Goal: Information Seeking & Learning: Check status

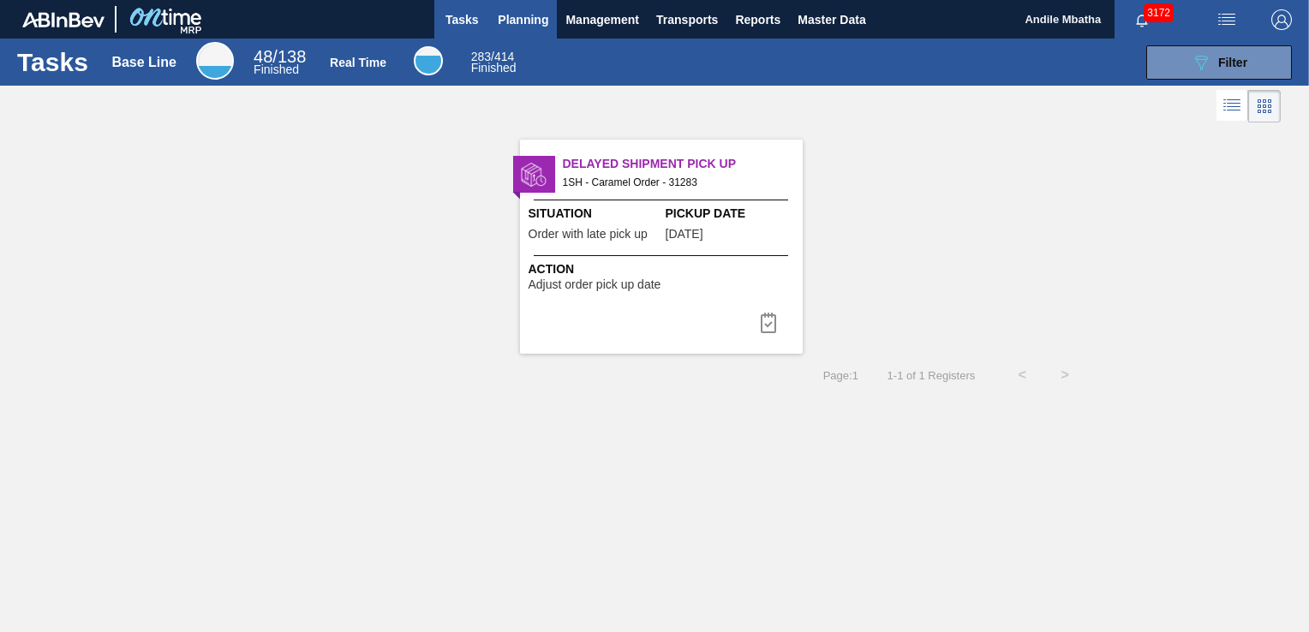
click at [511, 12] on span "Planning" at bounding box center [523, 19] width 51 height 21
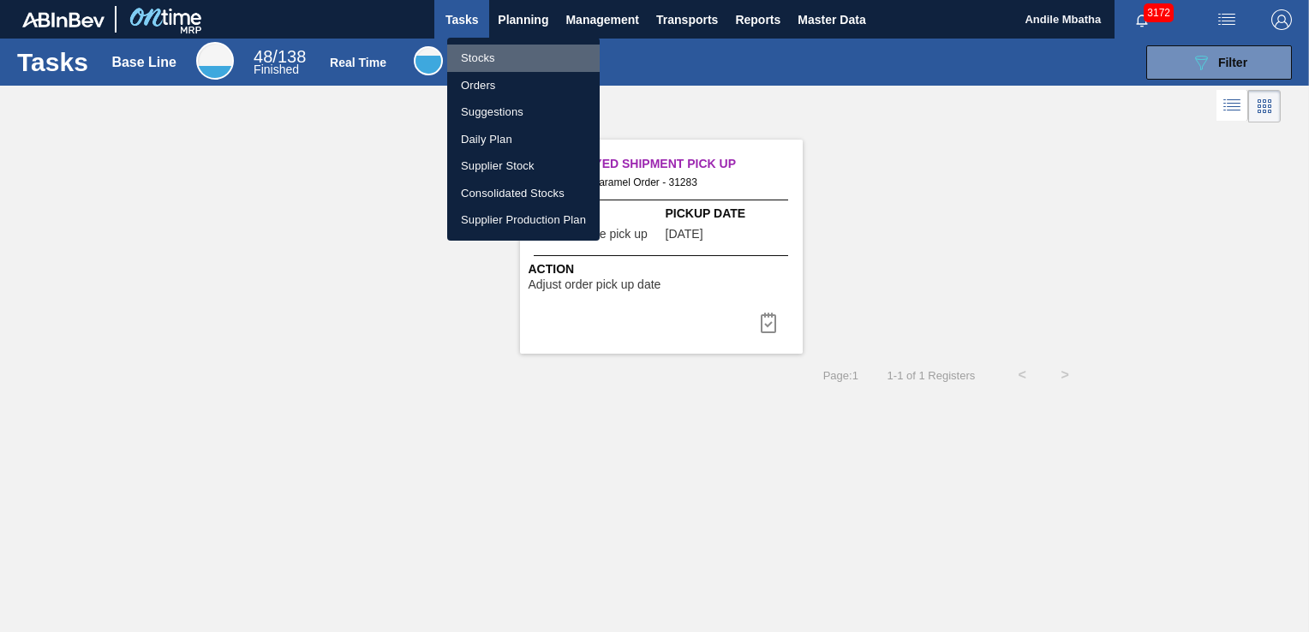
click at [484, 58] on li "Stocks" at bounding box center [523, 58] width 152 height 27
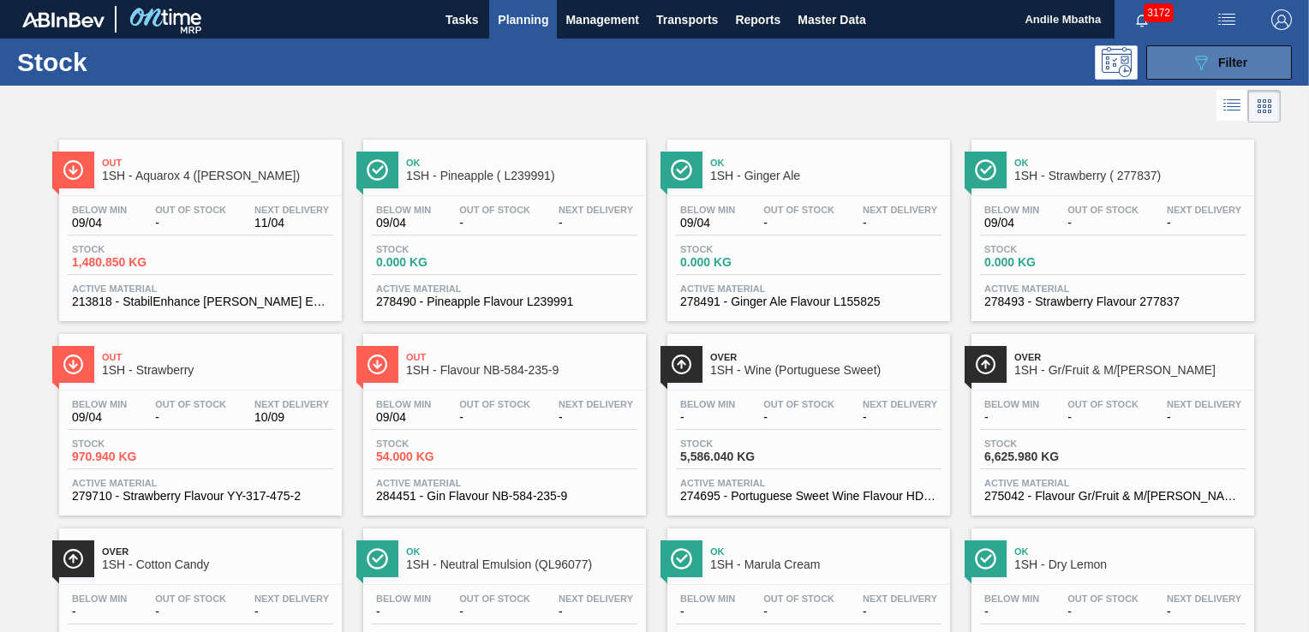
click at [1206, 64] on icon "089F7B8B-B2A5-4AFE-B5C0-19BA573D28AC" at bounding box center [1201, 62] width 21 height 21
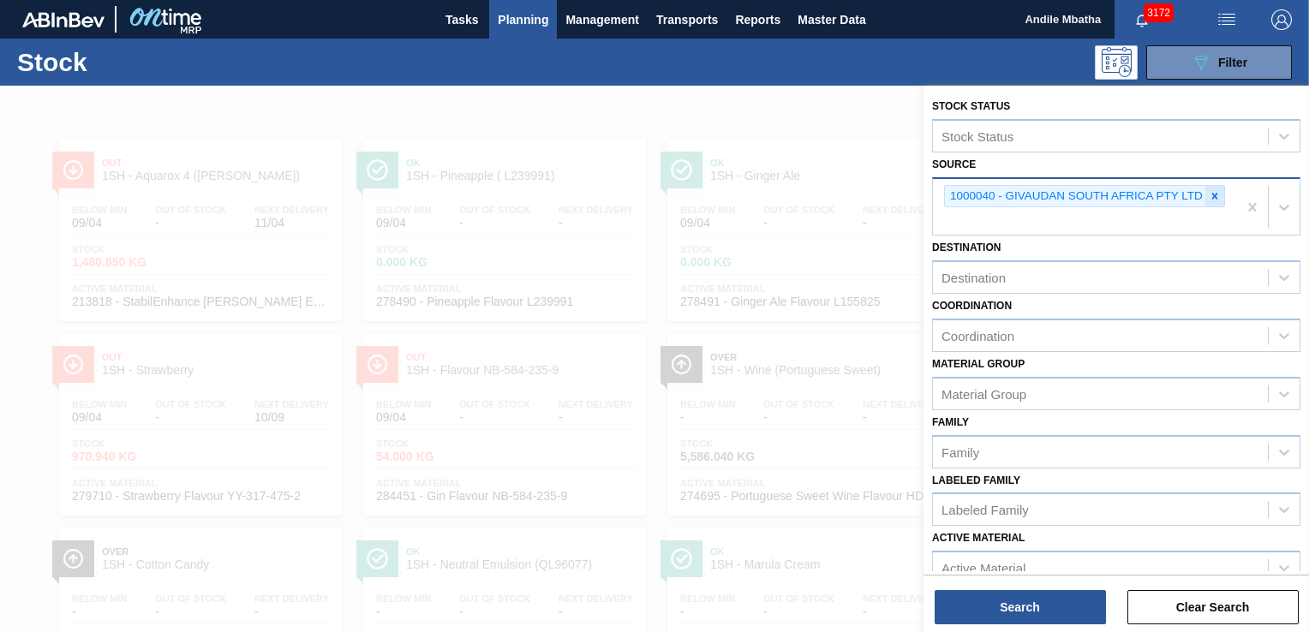
click at [1216, 194] on icon at bounding box center [1215, 196] width 12 height 12
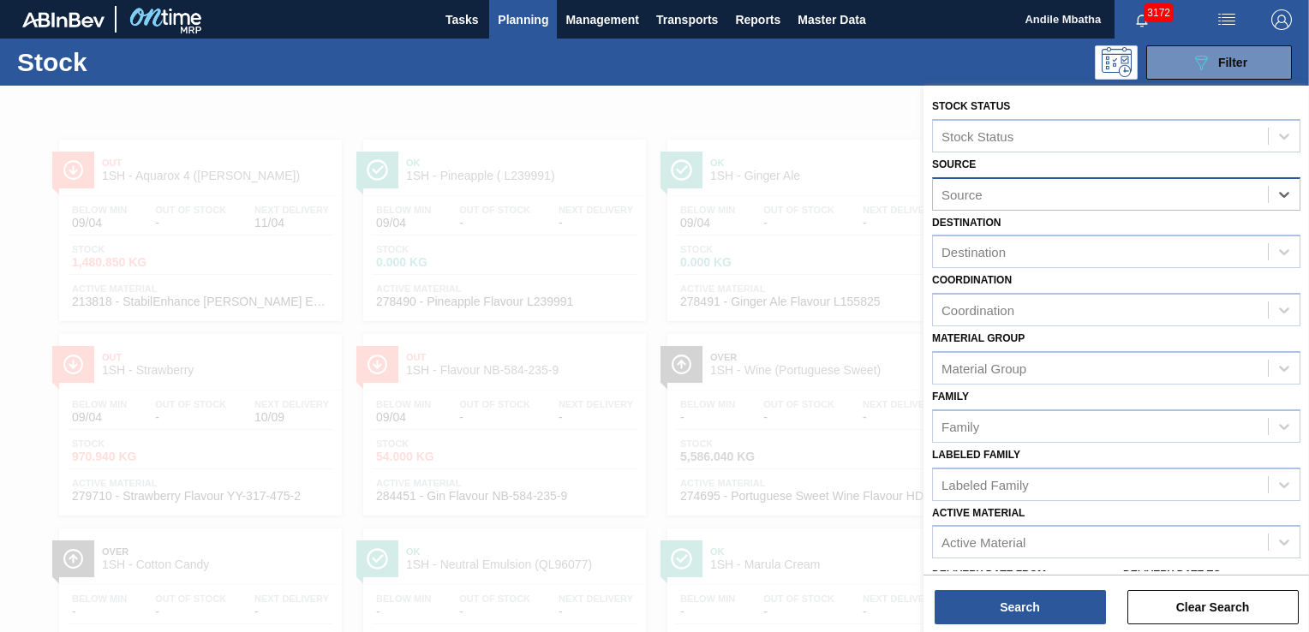
click at [1058, 198] on div "Source" at bounding box center [1100, 194] width 335 height 25
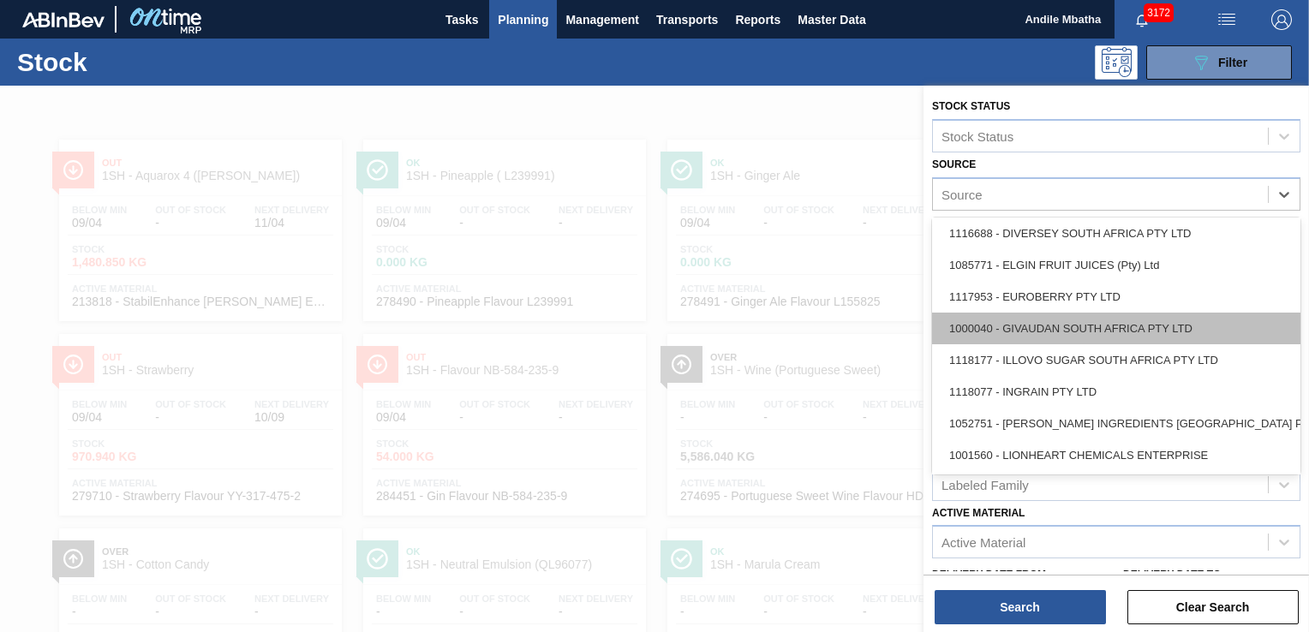
scroll to position [343, 0]
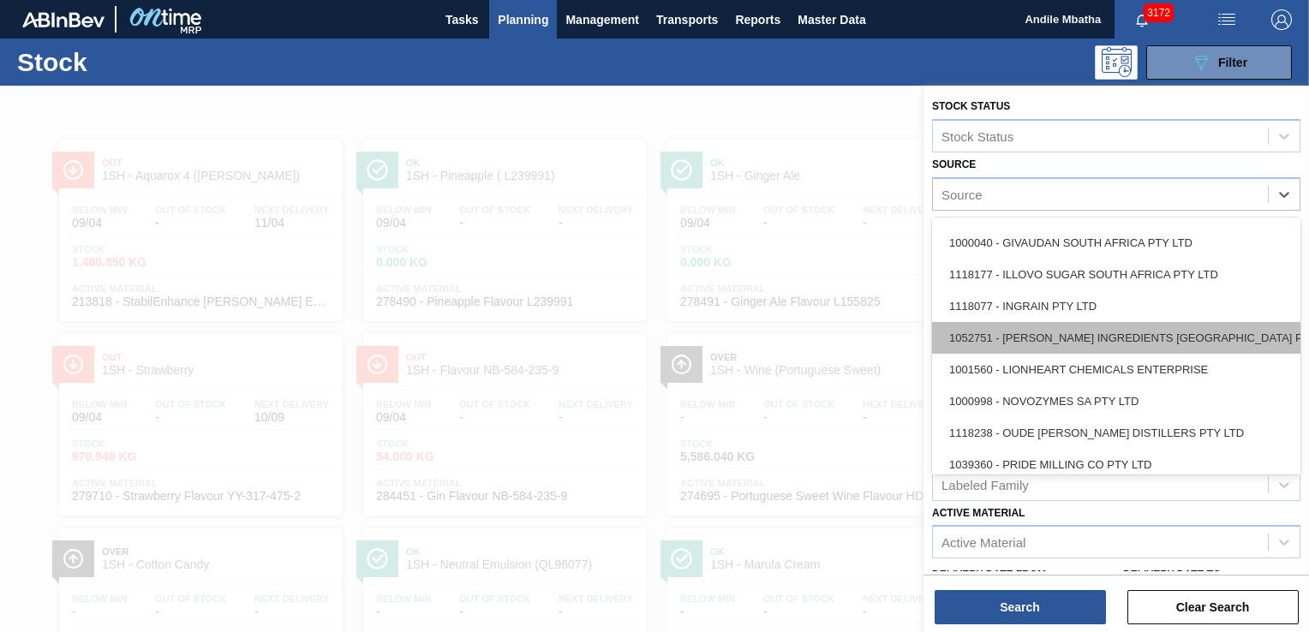
click at [1029, 343] on div "1052751 - [PERSON_NAME] INGREDIENTS [GEOGRAPHIC_DATA] PTY" at bounding box center [1116, 338] width 368 height 32
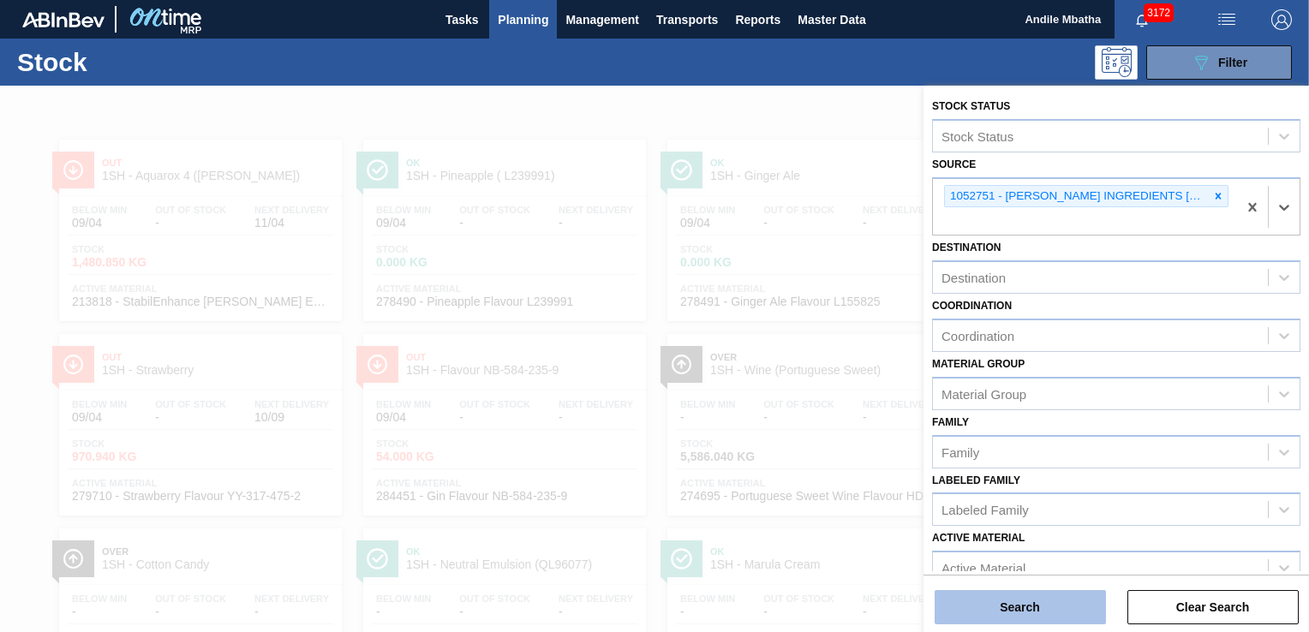
click at [1019, 595] on button "Search" at bounding box center [1020, 607] width 171 height 34
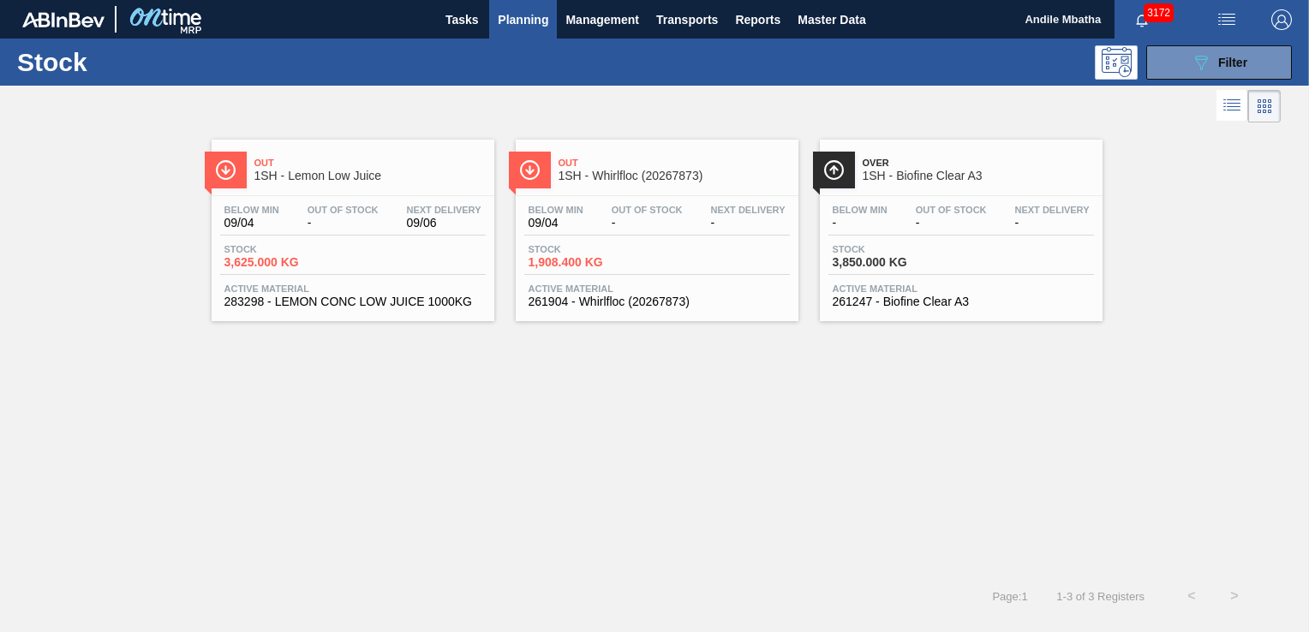
click at [324, 176] on span "1SH - Lemon Low Juice" at bounding box center [369, 176] width 231 height 13
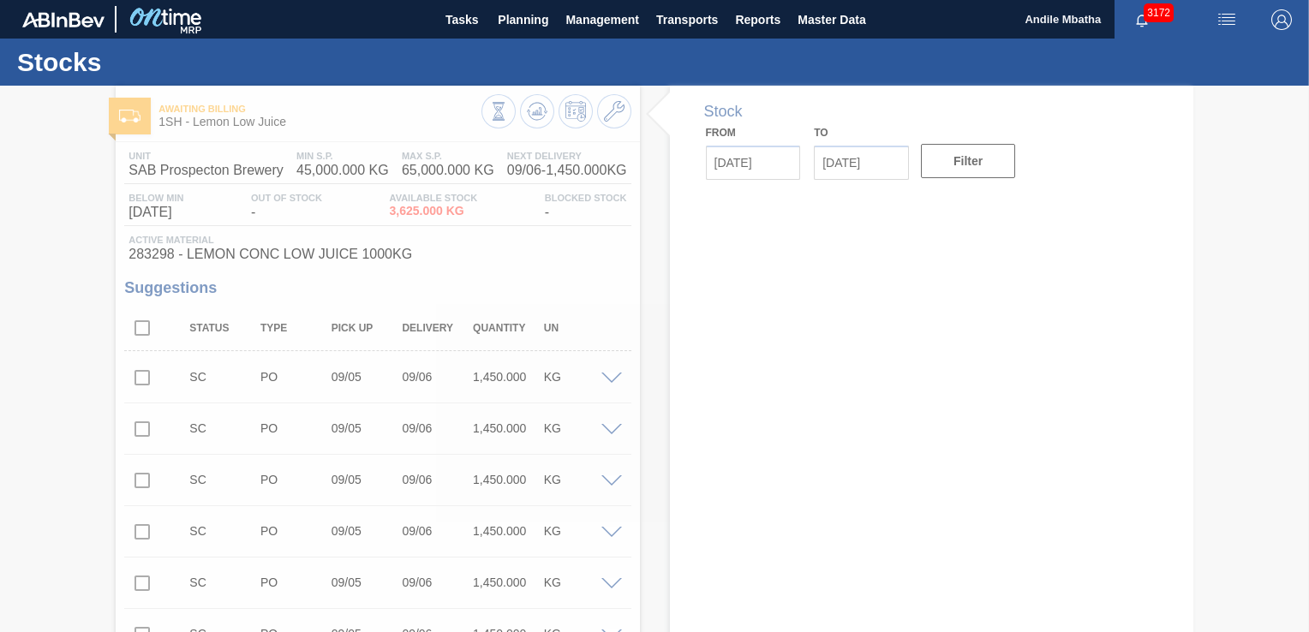
type input "[DATE]"
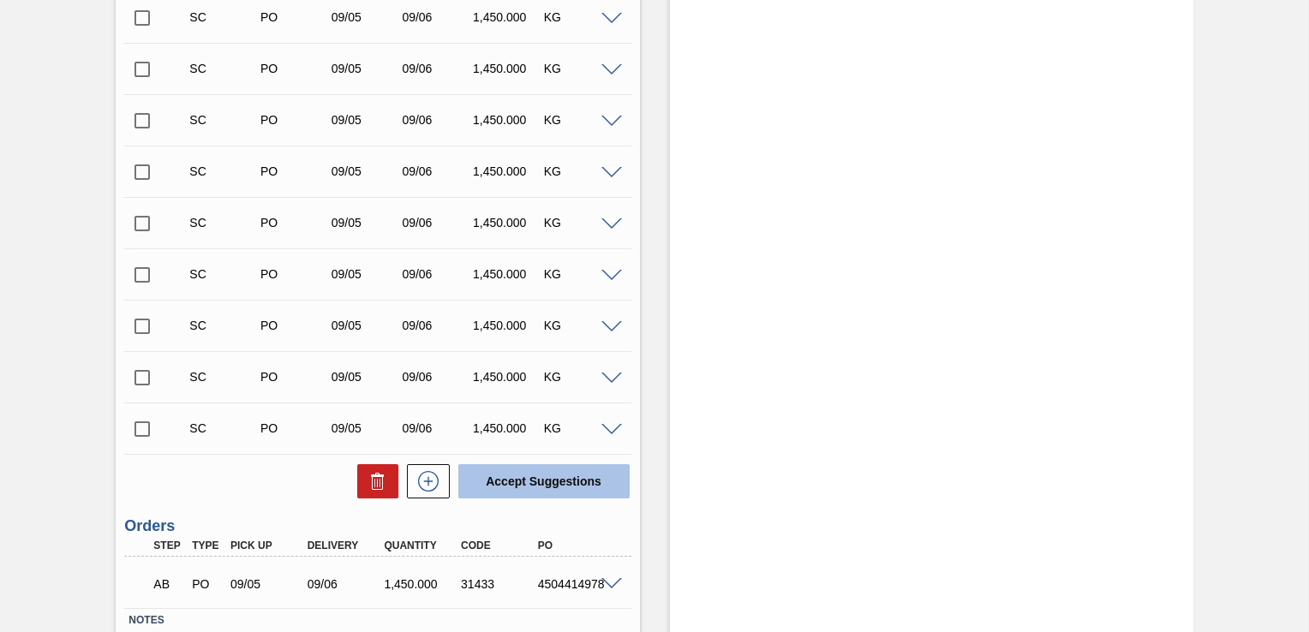
scroll to position [2172, 0]
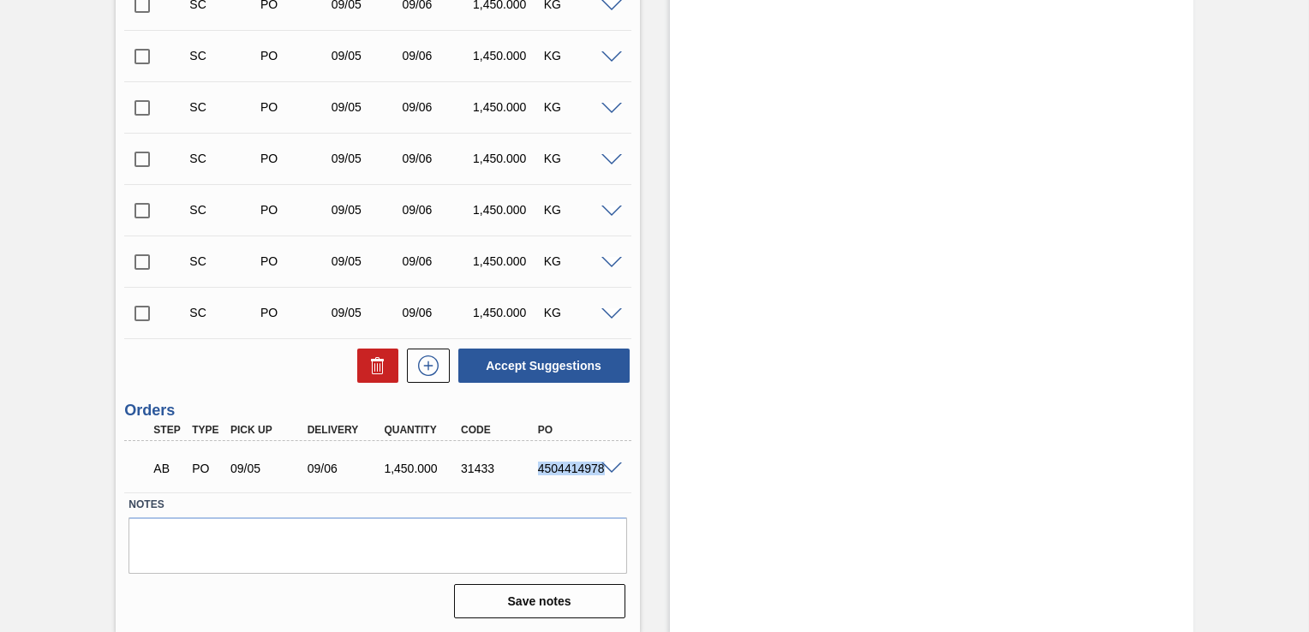
drag, startPoint x: 535, startPoint y: 469, endPoint x: 613, endPoint y: 469, distance: 78.8
click at [613, 469] on div "AB PO 09/05 09/06 1,450.000 31433 4504414978" at bounding box center [377, 466] width 506 height 43
copy div "4504414978"
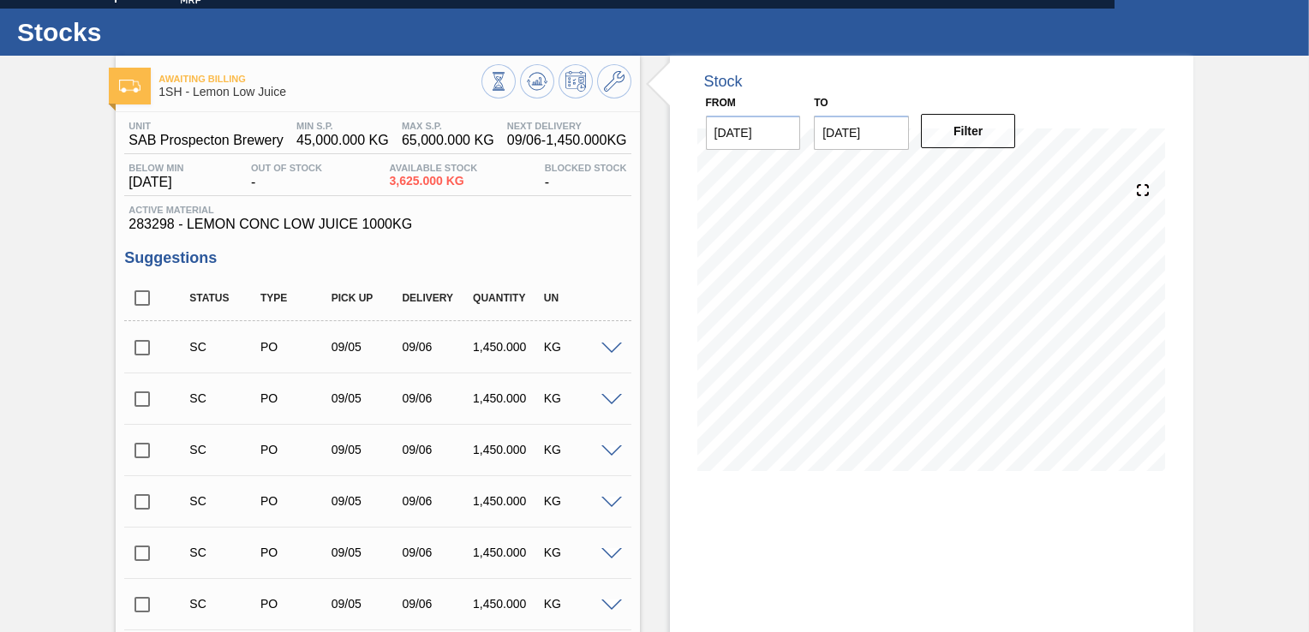
scroll to position [0, 0]
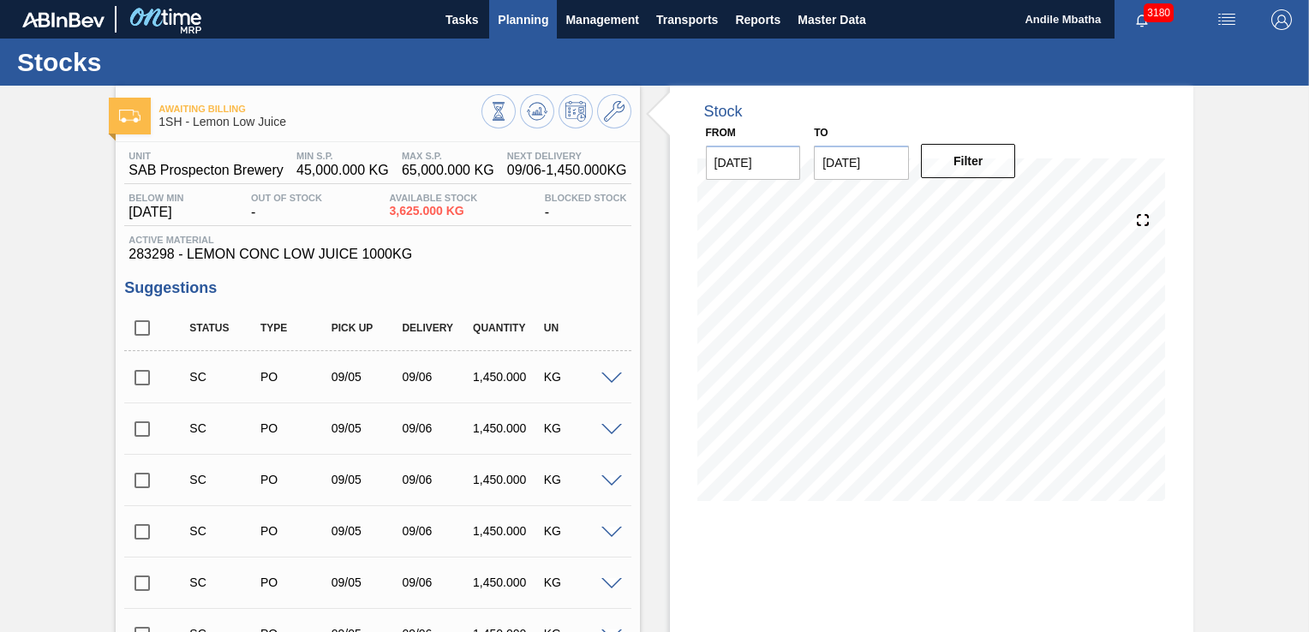
click at [529, 11] on span "Planning" at bounding box center [523, 19] width 51 height 21
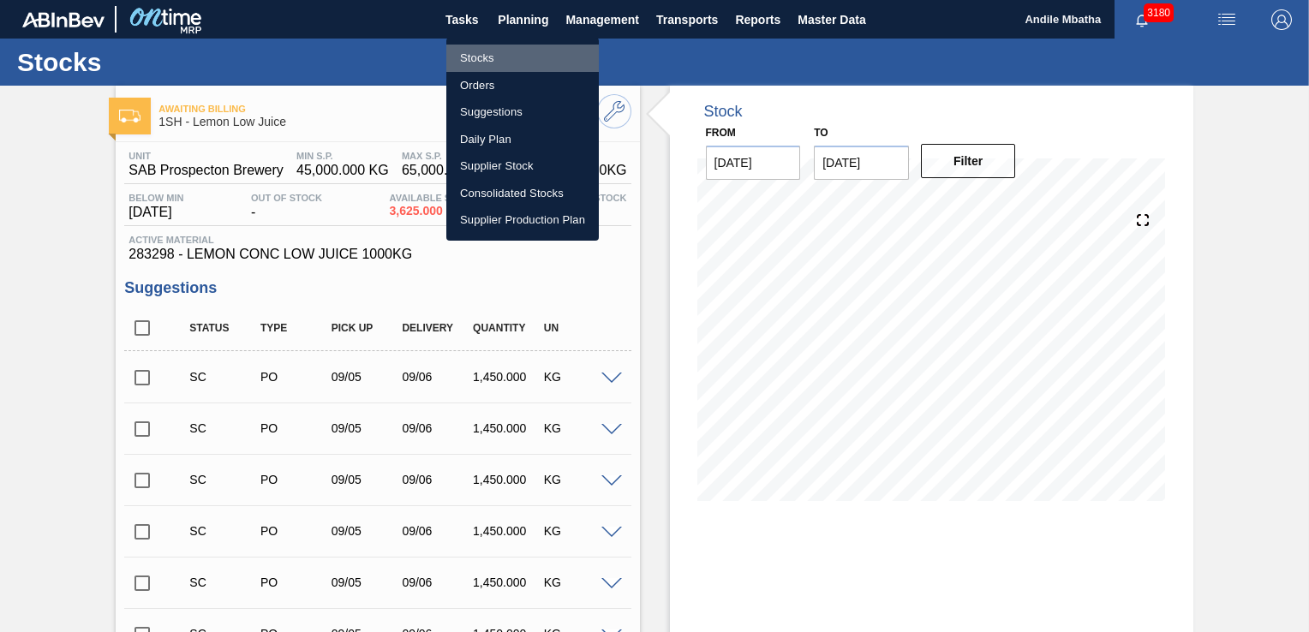
drag, startPoint x: 493, startPoint y: 55, endPoint x: 1117, endPoint y: 64, distance: 623.7
click at [493, 55] on li "Stocks" at bounding box center [522, 58] width 152 height 27
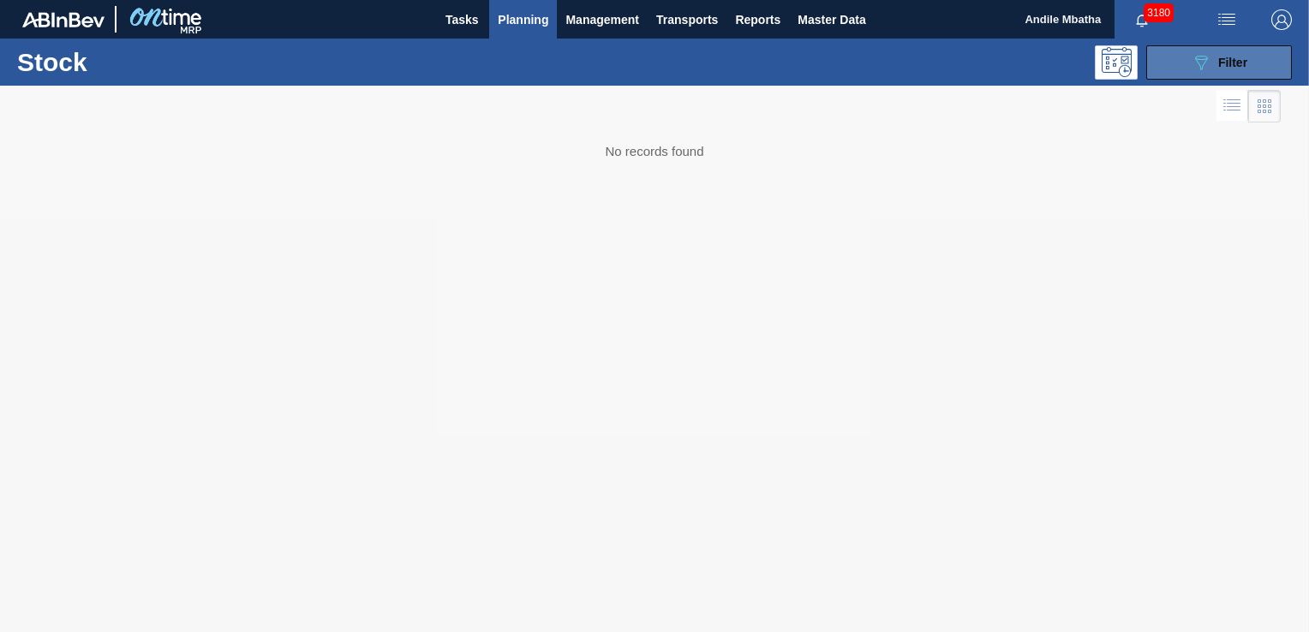
click at [1204, 57] on icon "089F7B8B-B2A5-4AFE-B5C0-19BA573D28AC" at bounding box center [1201, 62] width 21 height 21
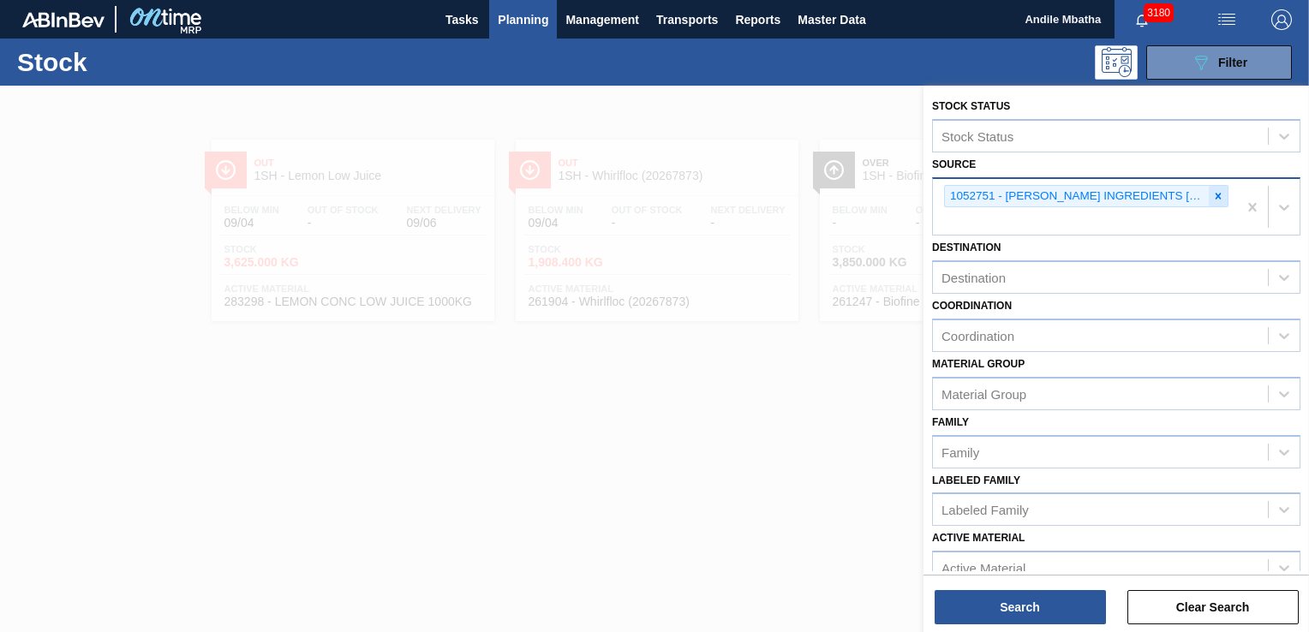
click at [1222, 194] on div at bounding box center [1218, 196] width 19 height 21
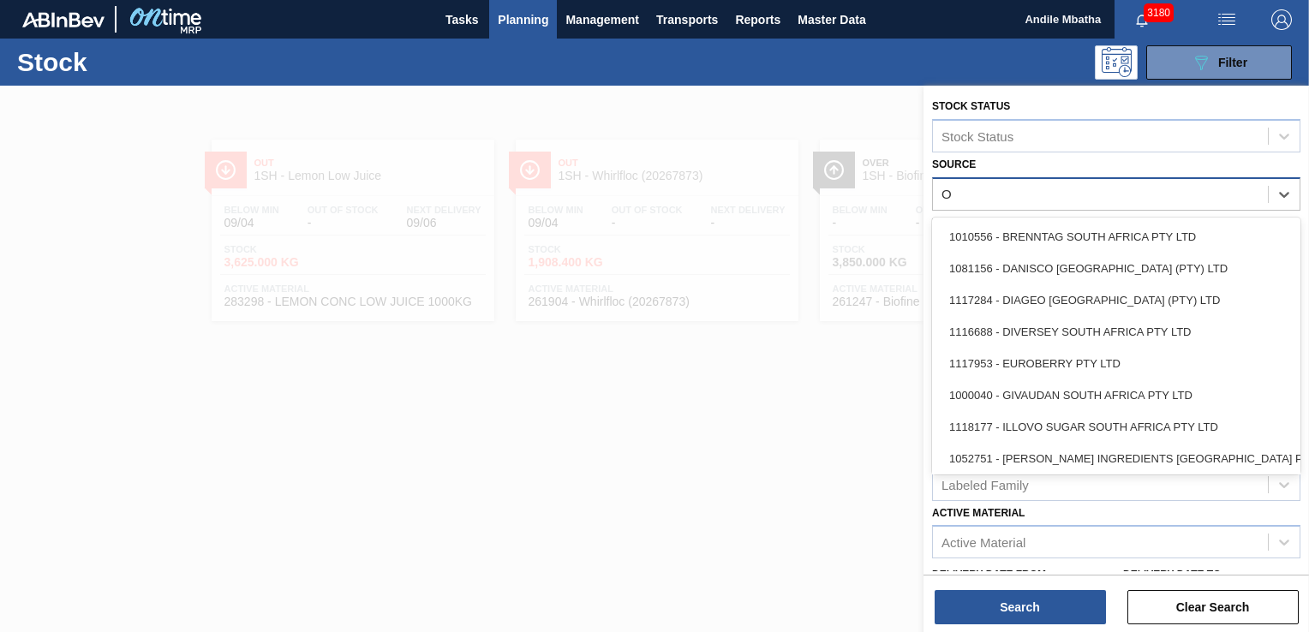
type input "OL"
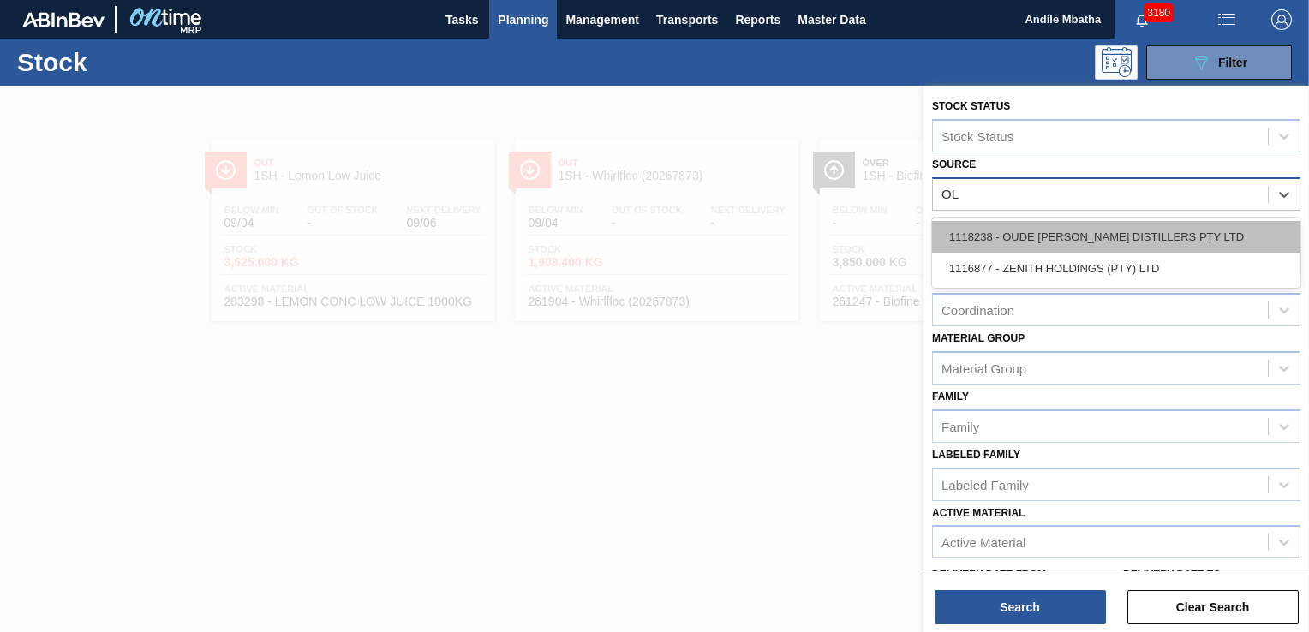
click at [1124, 242] on div "1118238 - OUDE [PERSON_NAME] DISTILLERS PTY LTD" at bounding box center [1116, 237] width 368 height 32
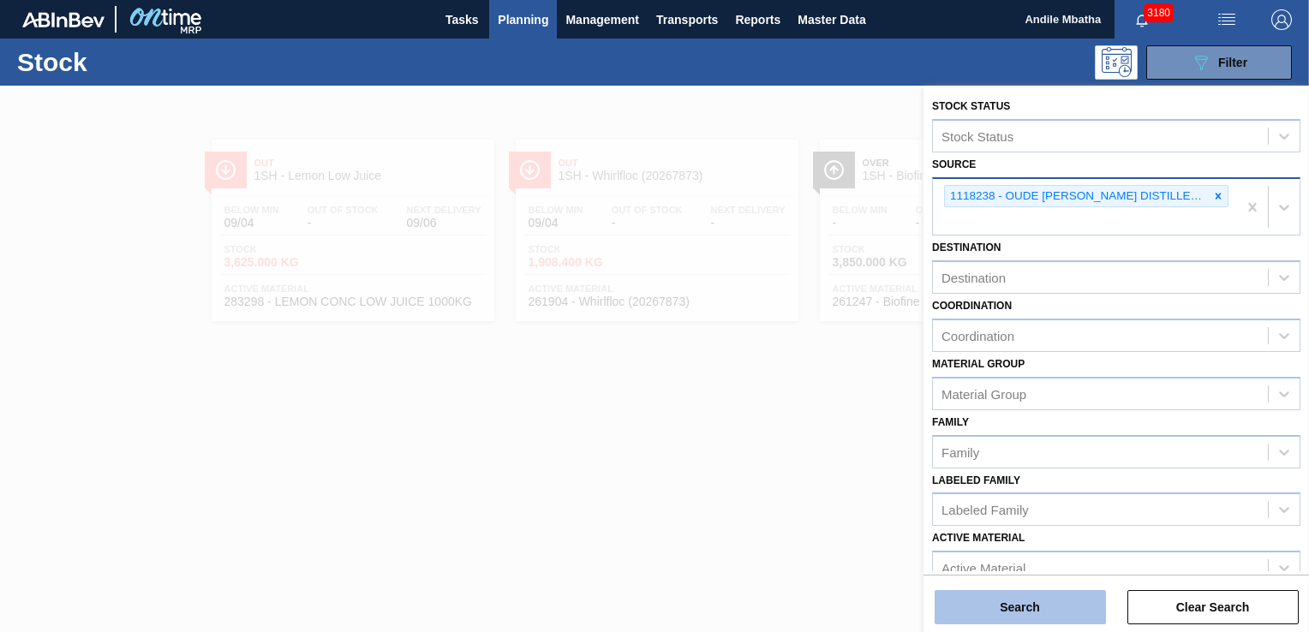
click at [1034, 601] on button "Search" at bounding box center [1020, 607] width 171 height 34
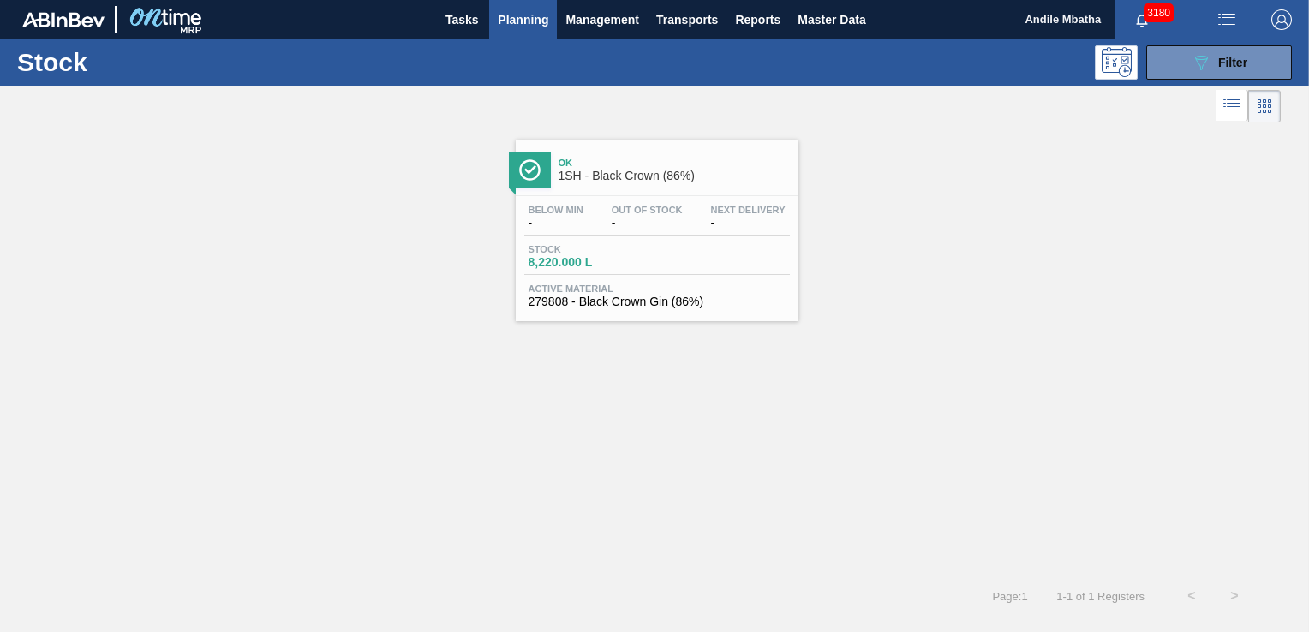
click at [570, 237] on div "Below Min - Out Of Stock - Next Delivery - Stock 8,220.000 L Active Material 27…" at bounding box center [657, 254] width 283 height 117
